Goal: Task Accomplishment & Management: Manage account settings

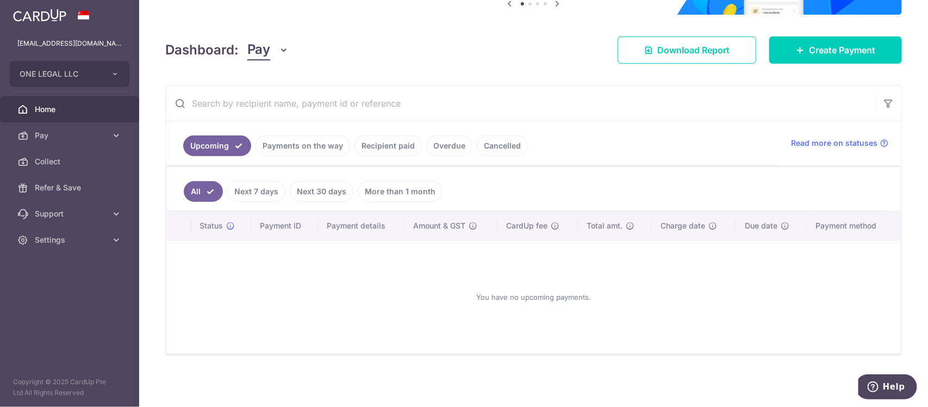
click at [278, 150] on link "Payments on the way" at bounding box center [303, 145] width 95 height 21
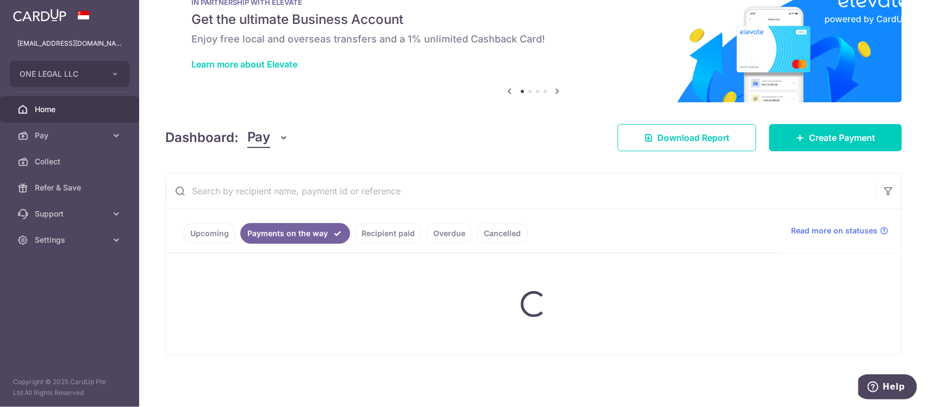
scroll to position [12, 0]
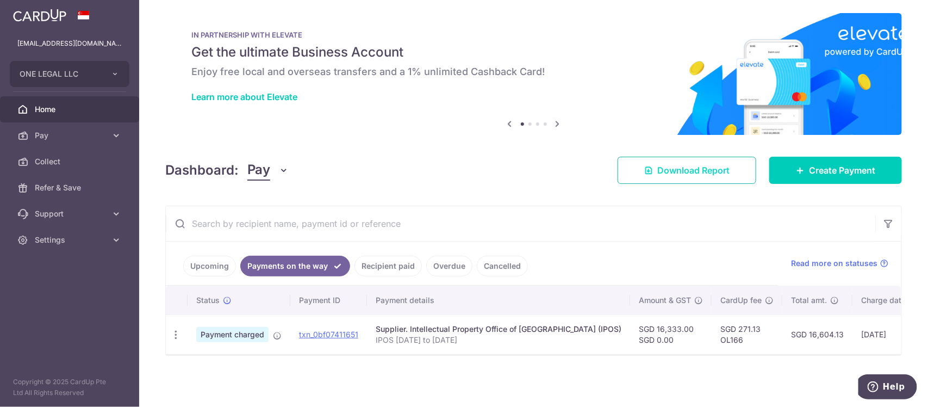
click at [711, 164] on span "Download Report" at bounding box center [694, 170] width 72 height 13
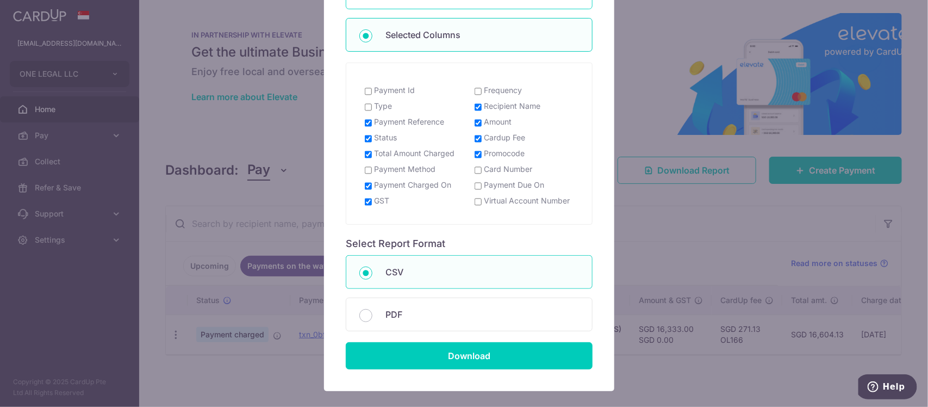
scroll to position [204, 0]
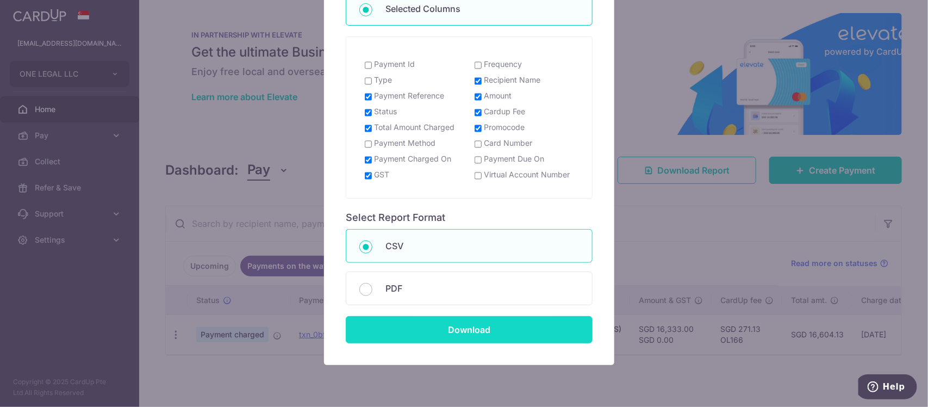
click at [482, 325] on input "Download" at bounding box center [469, 329] width 247 height 27
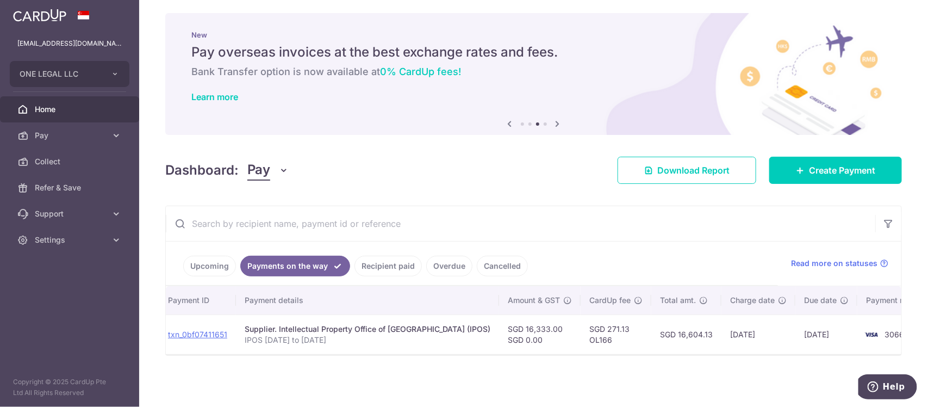
scroll to position [0, 0]
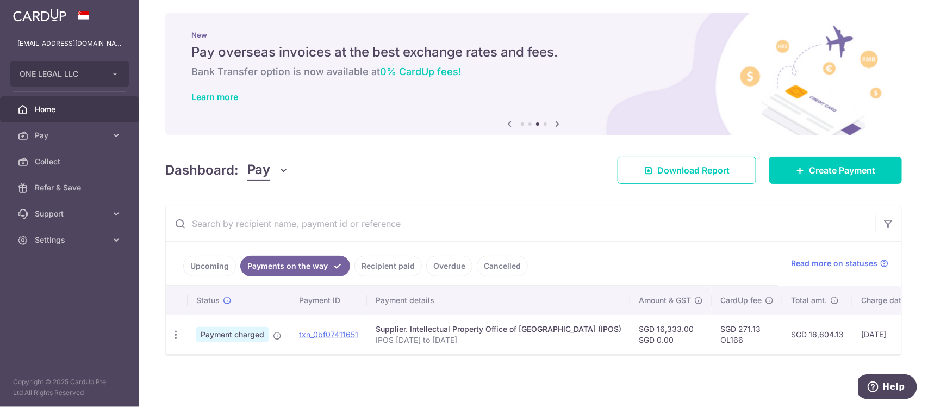
click at [224, 261] on link "Upcoming" at bounding box center [209, 266] width 53 height 21
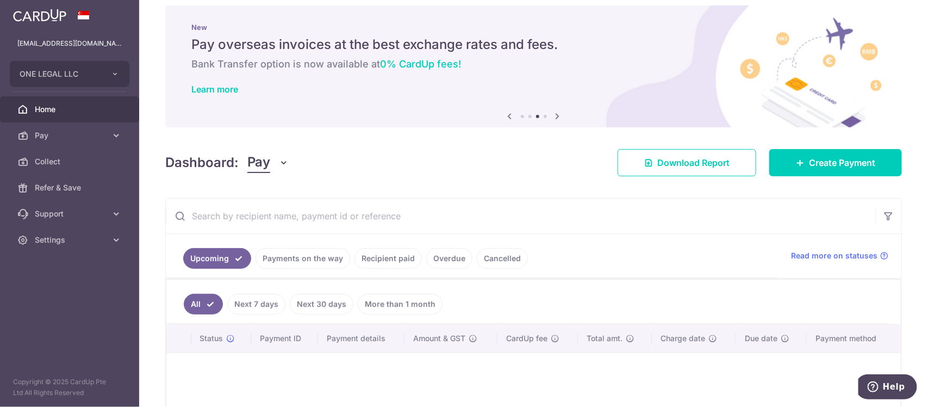
click at [314, 258] on link "Payments on the way" at bounding box center [303, 258] width 95 height 21
